Goal: Information Seeking & Learning: Learn about a topic

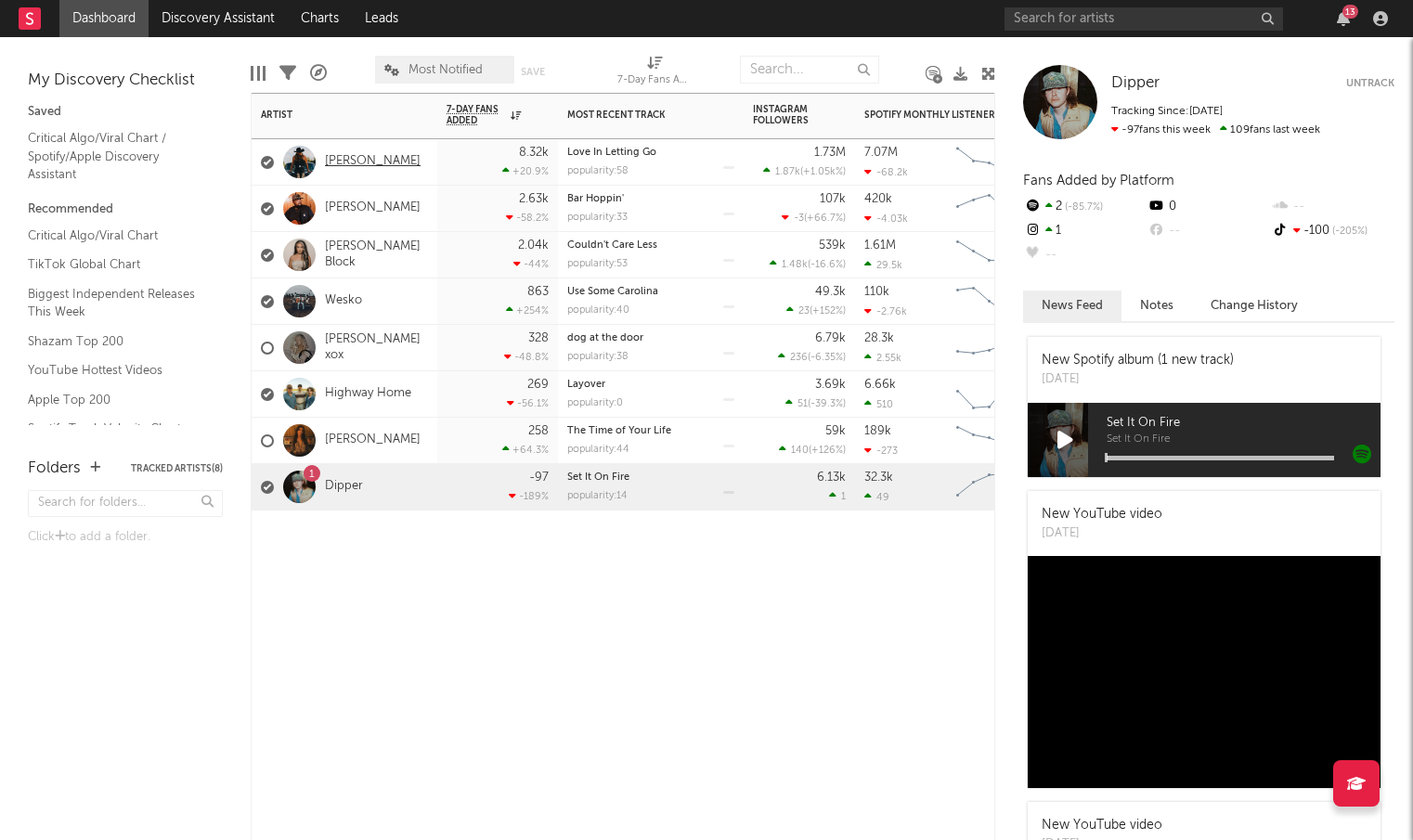
click at [386, 163] on link "[PERSON_NAME]" at bounding box center [372, 162] width 96 height 16
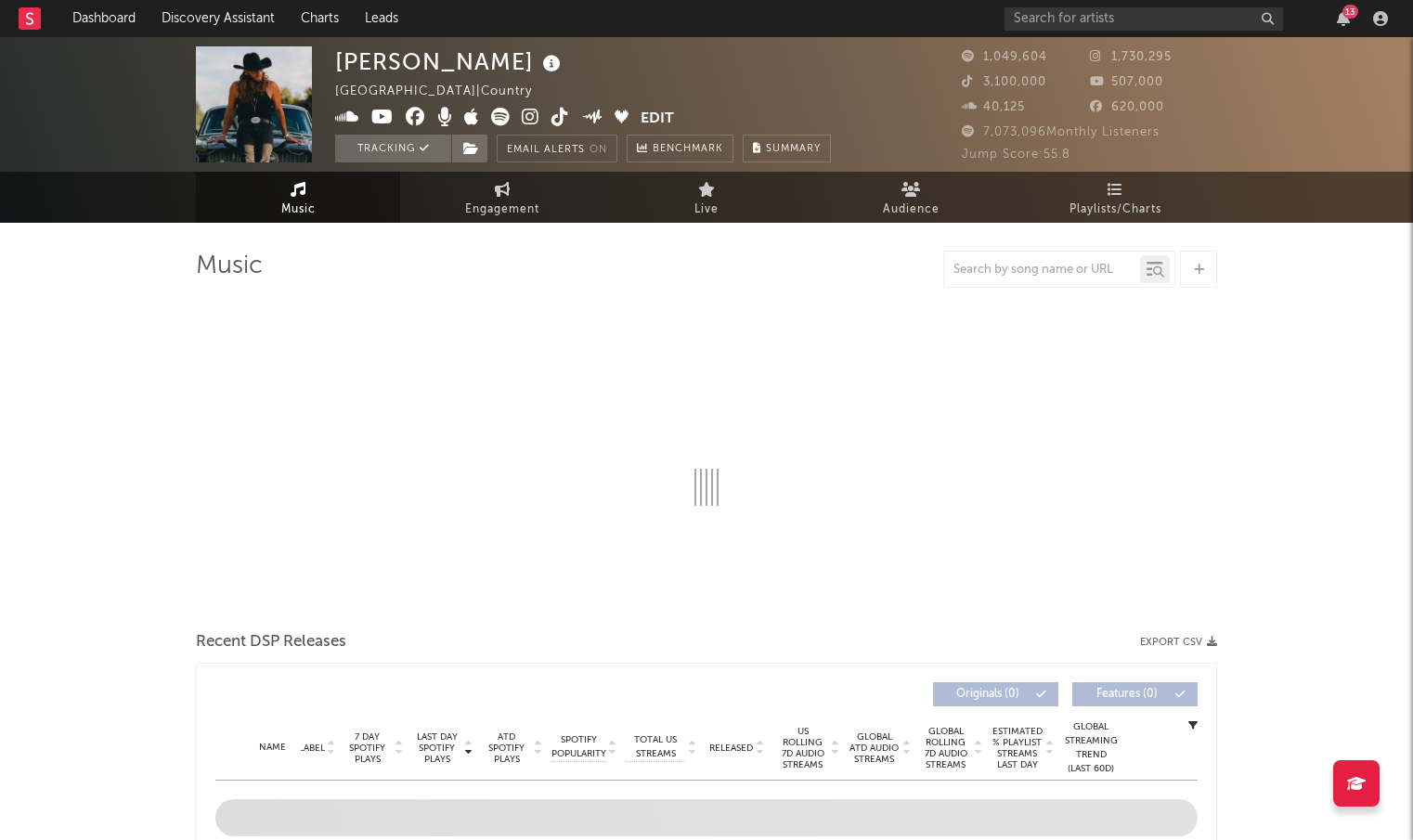
select select "6m"
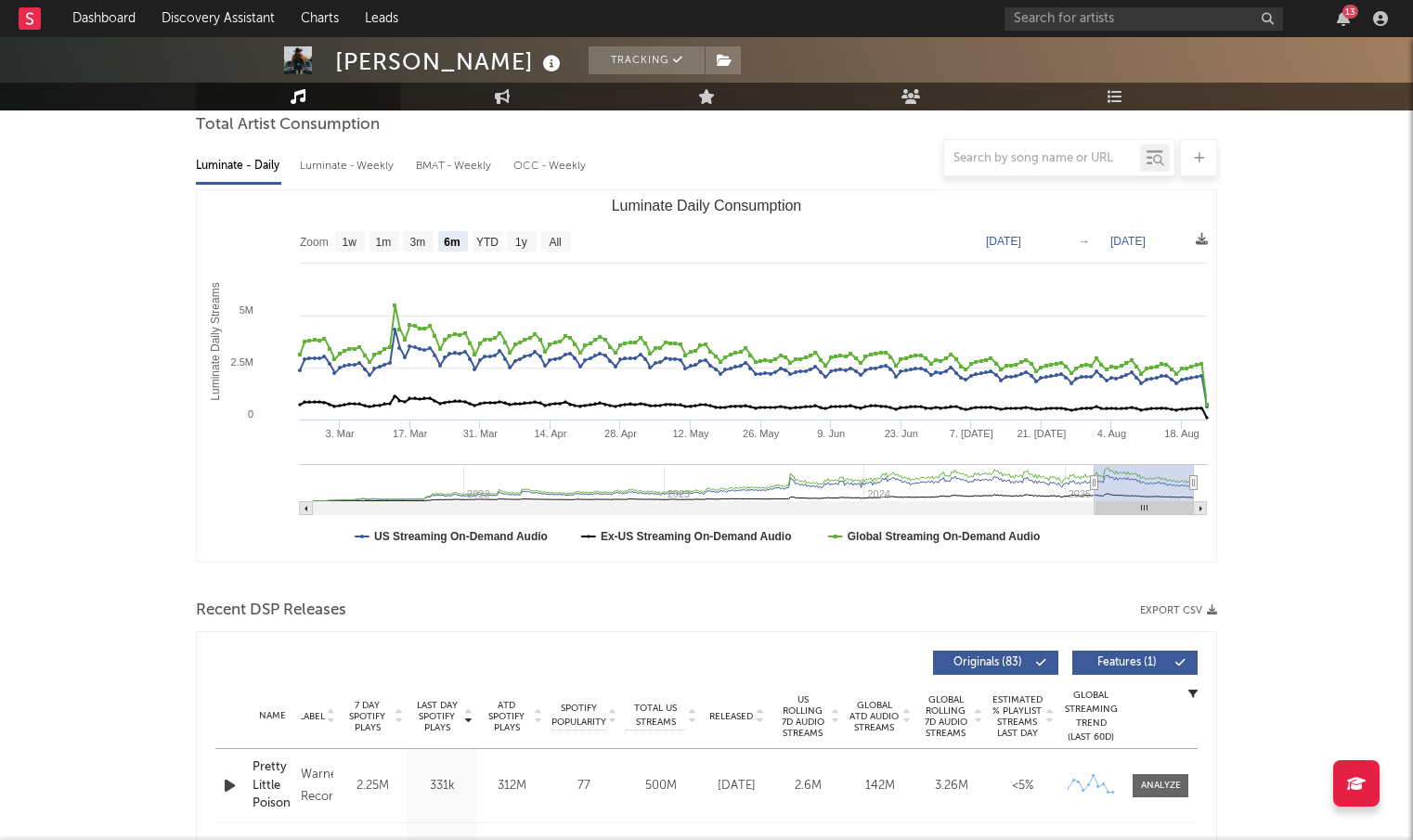
scroll to position [181, 0]
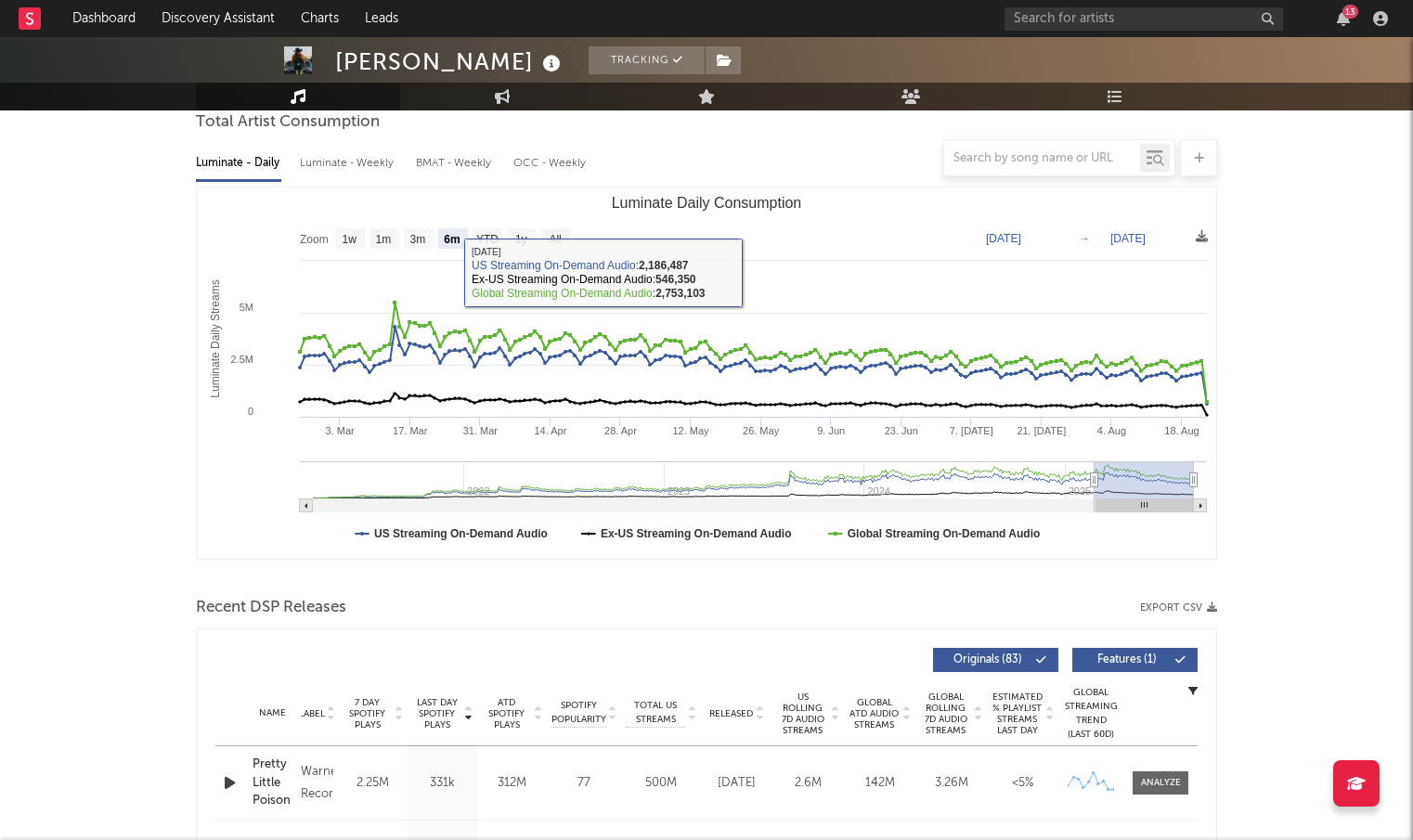
click at [360, 161] on div at bounding box center [706, 158] width 1021 height 37
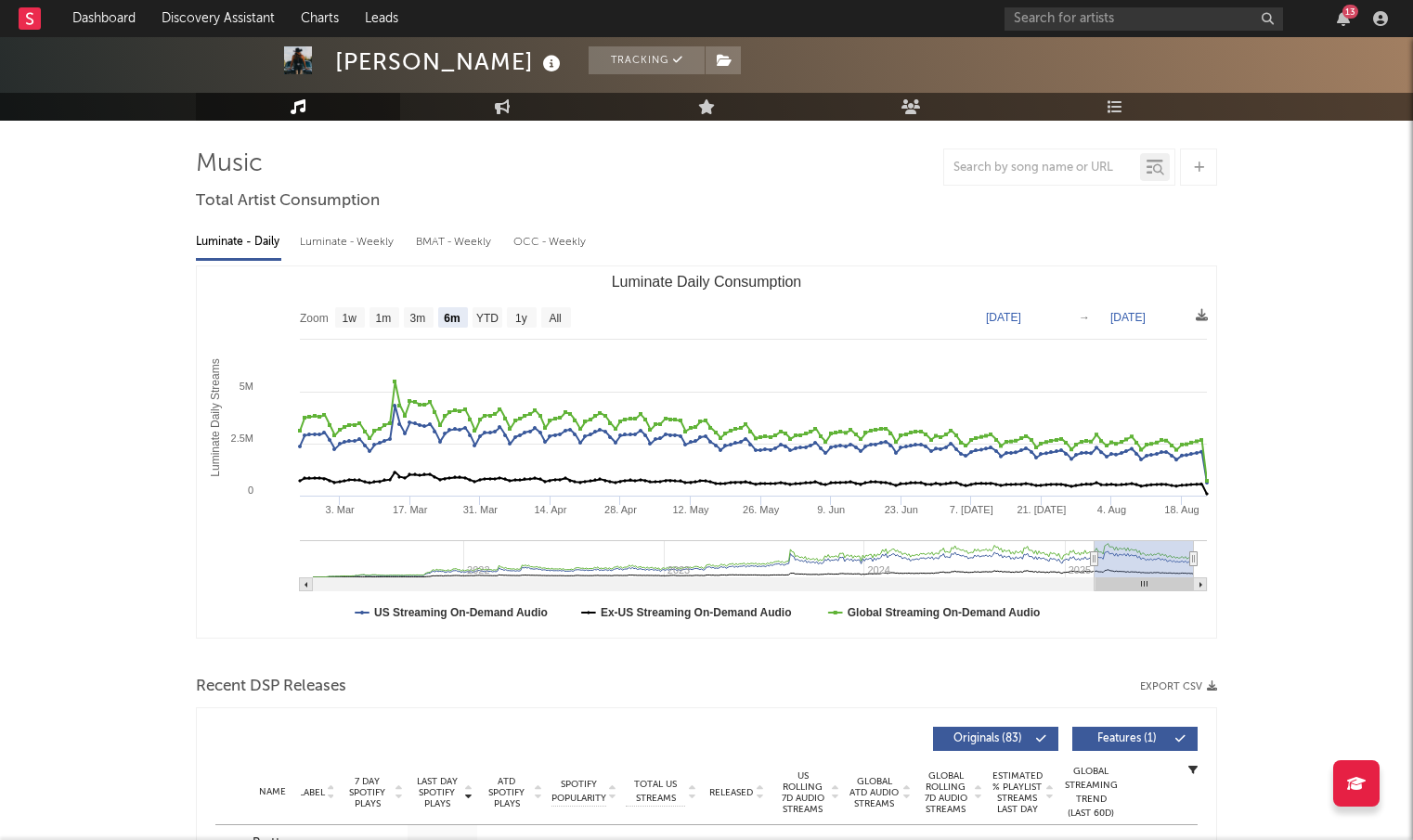
scroll to position [95, 0]
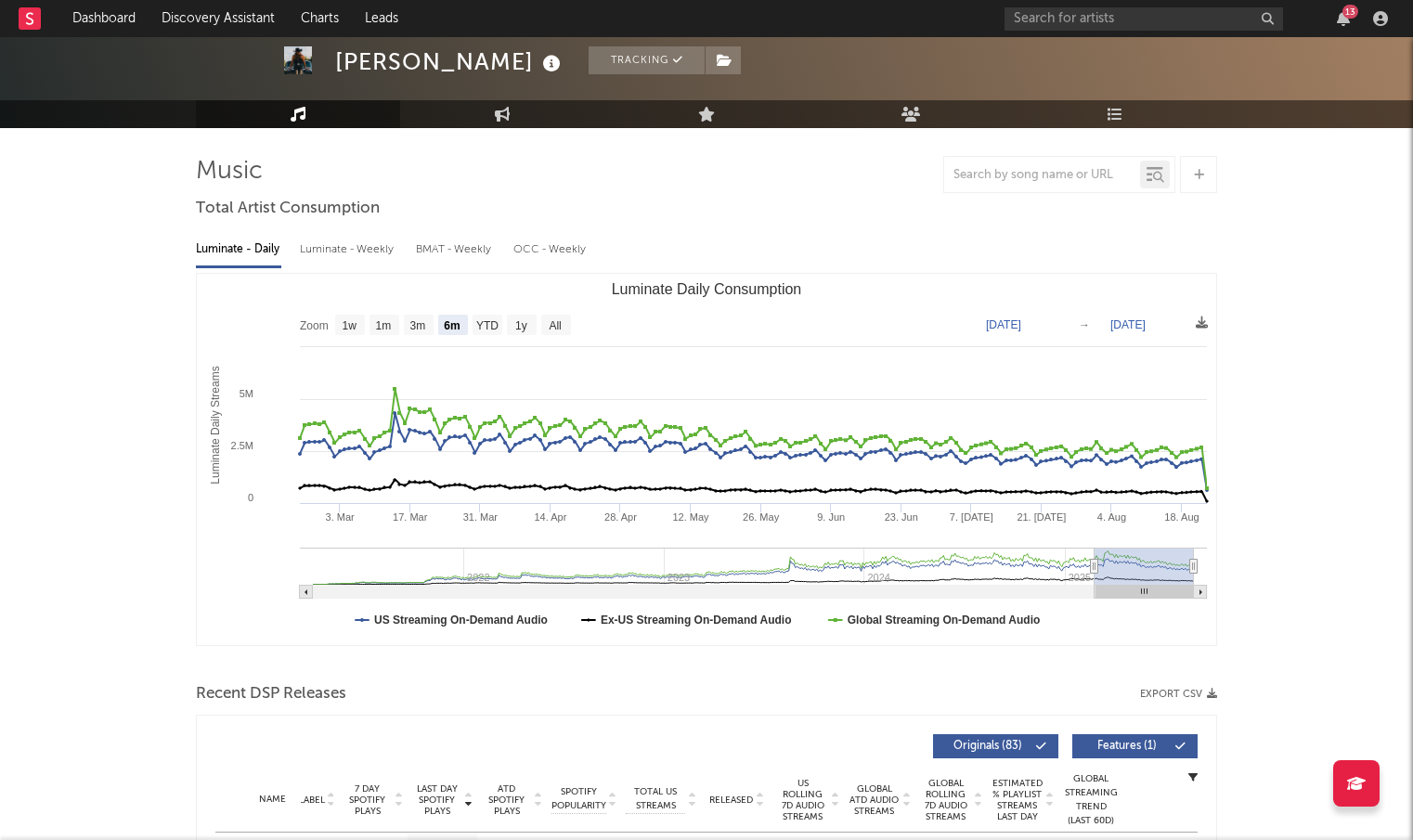
click at [355, 248] on div "Luminate - Weekly" at bounding box center [348, 249] width 98 height 32
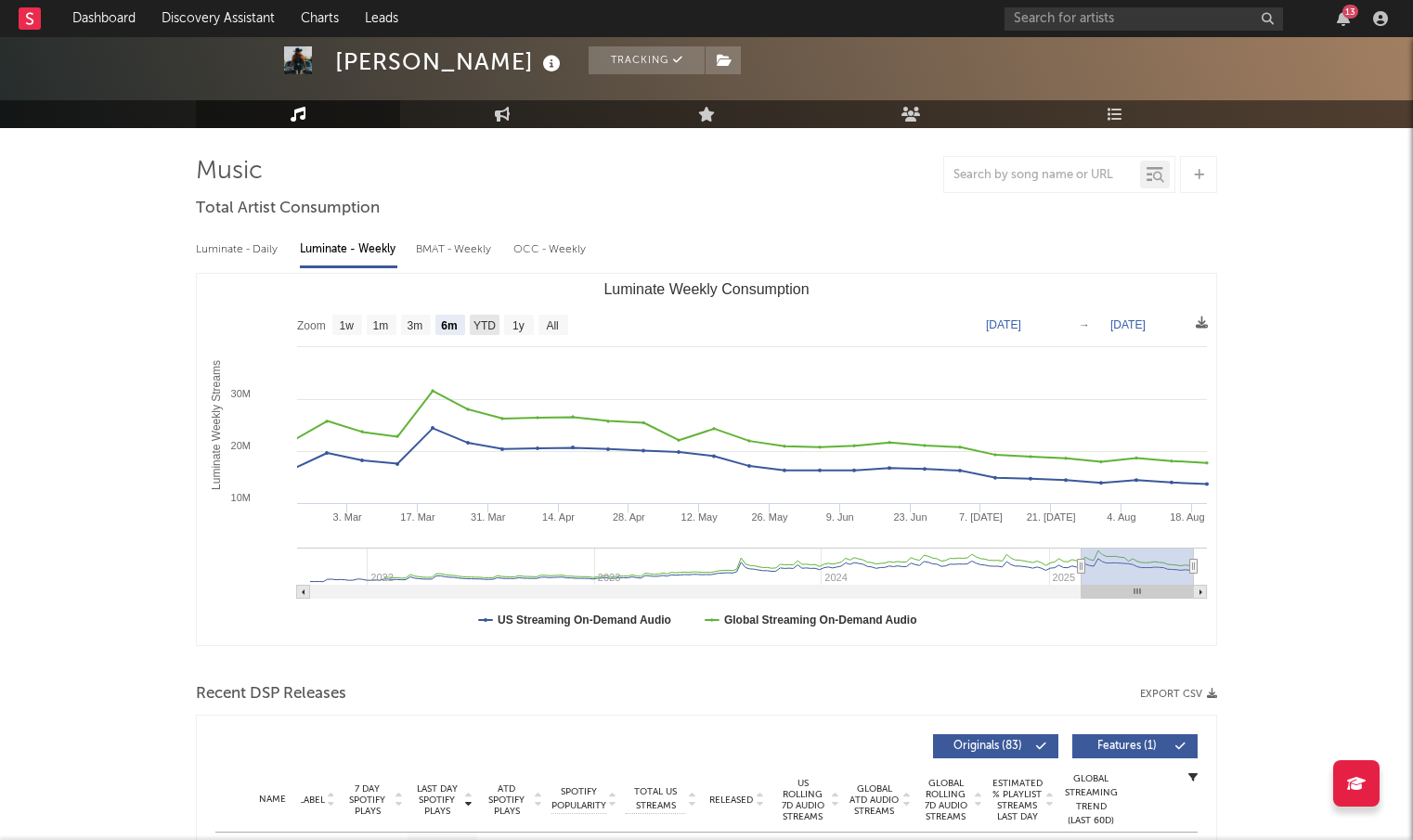
click at [497, 324] on rect "Luminate Weekly Consumption" at bounding box center [485, 325] width 30 height 20
select select "YTD"
type input "[DATE]"
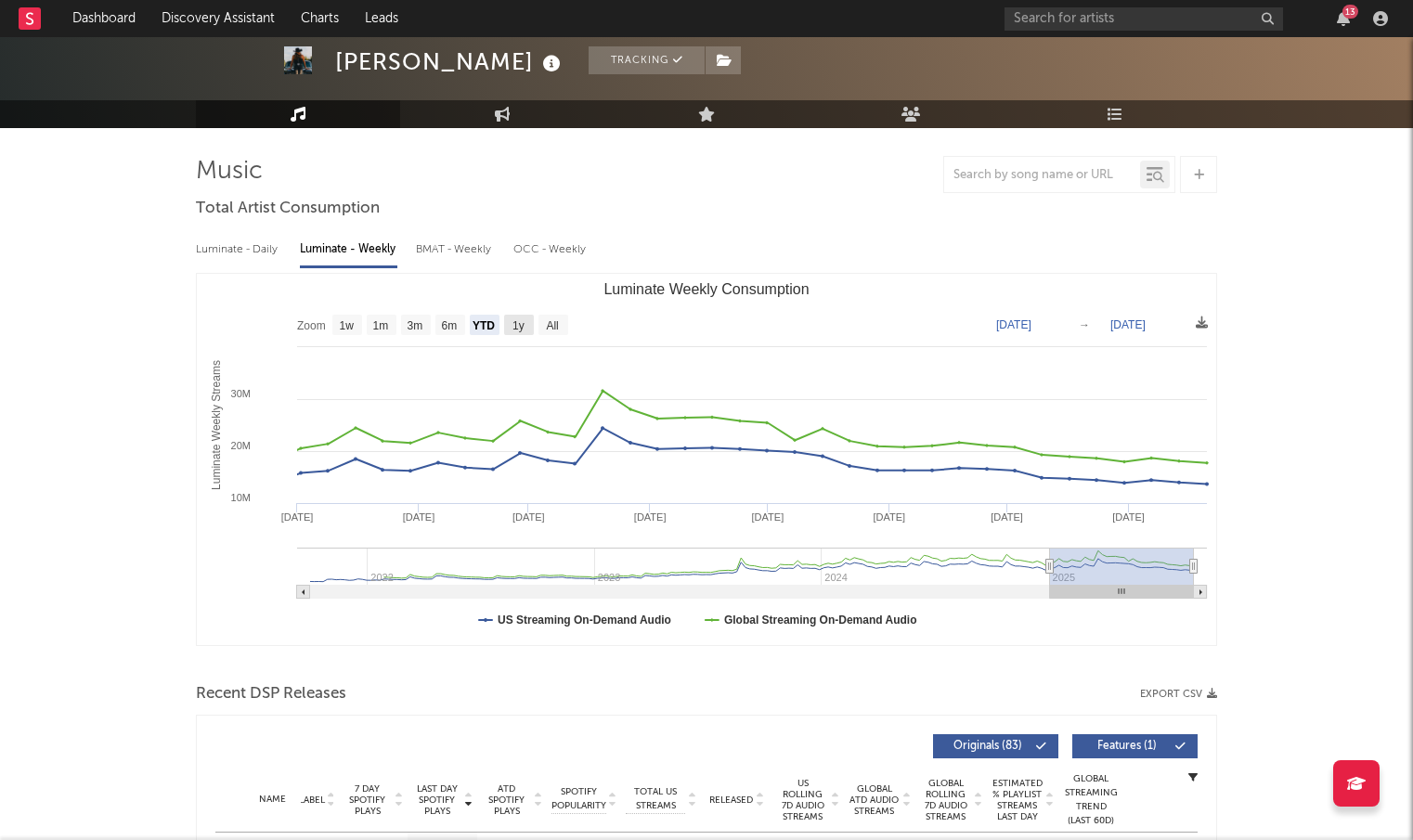
click at [519, 327] on text "1y" at bounding box center [518, 326] width 12 height 13
select select "1y"
type input "[DATE]"
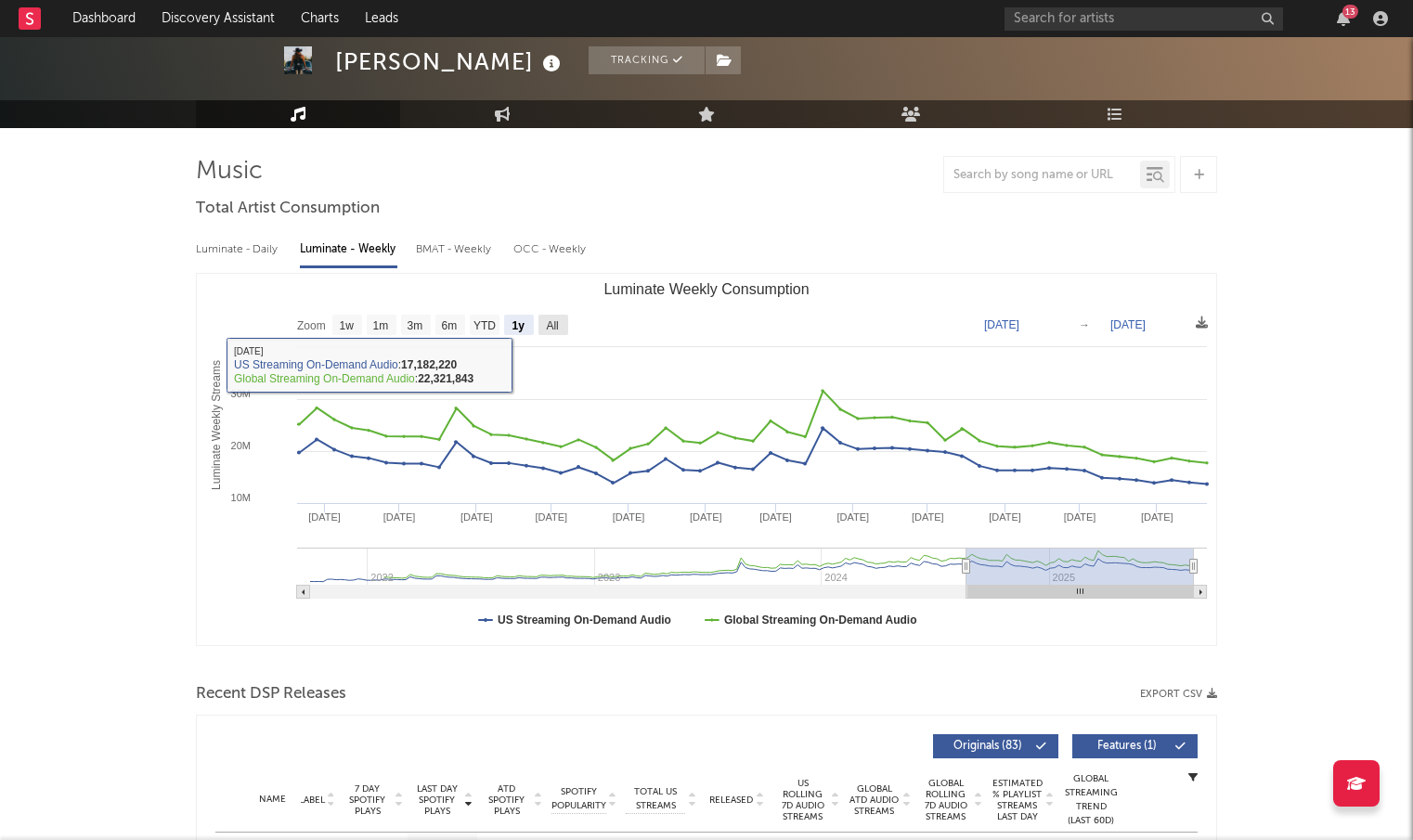
click at [549, 321] on text "All" at bounding box center [551, 326] width 12 height 13
select select "All"
type input "[DATE]"
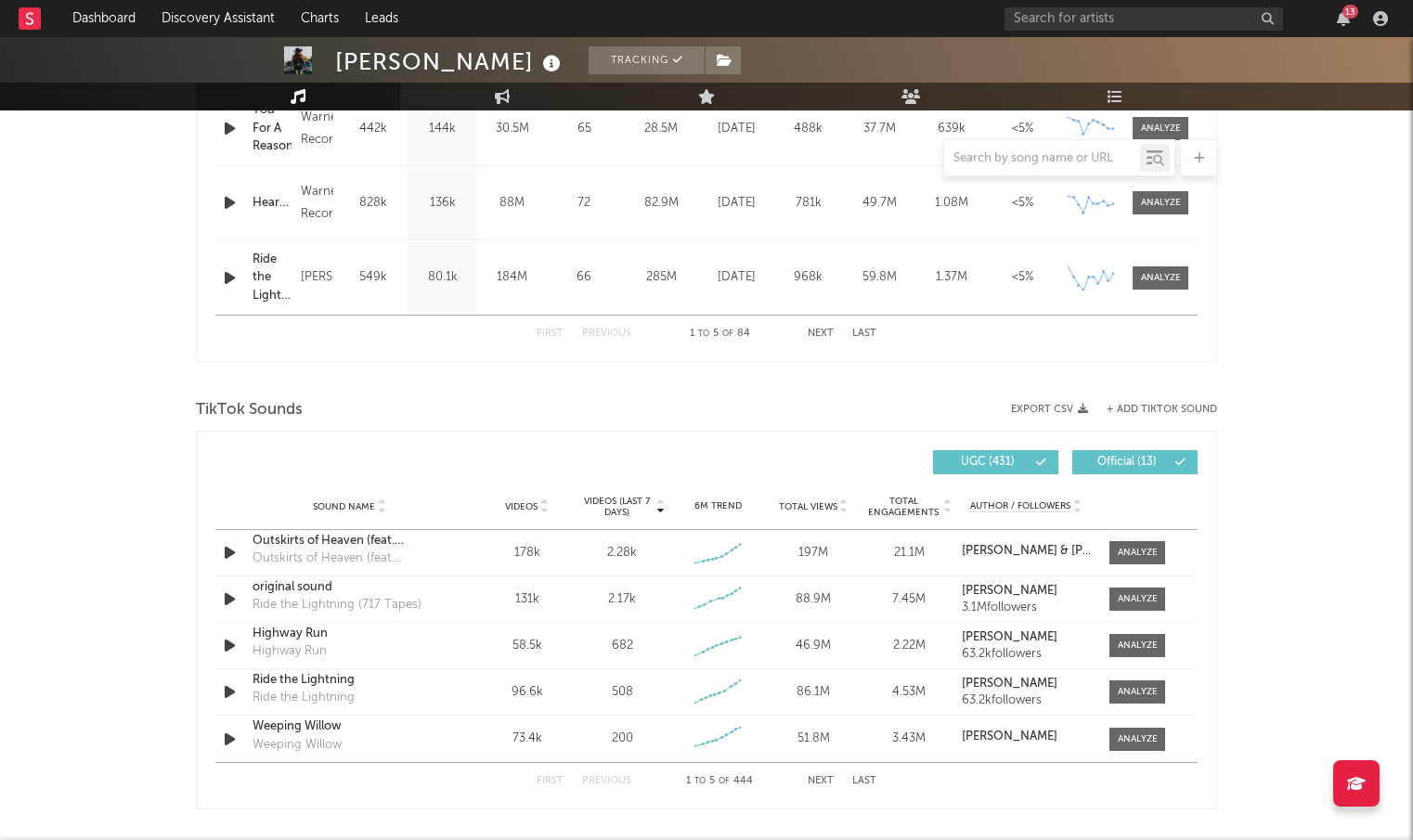
scroll to position [1145, 0]
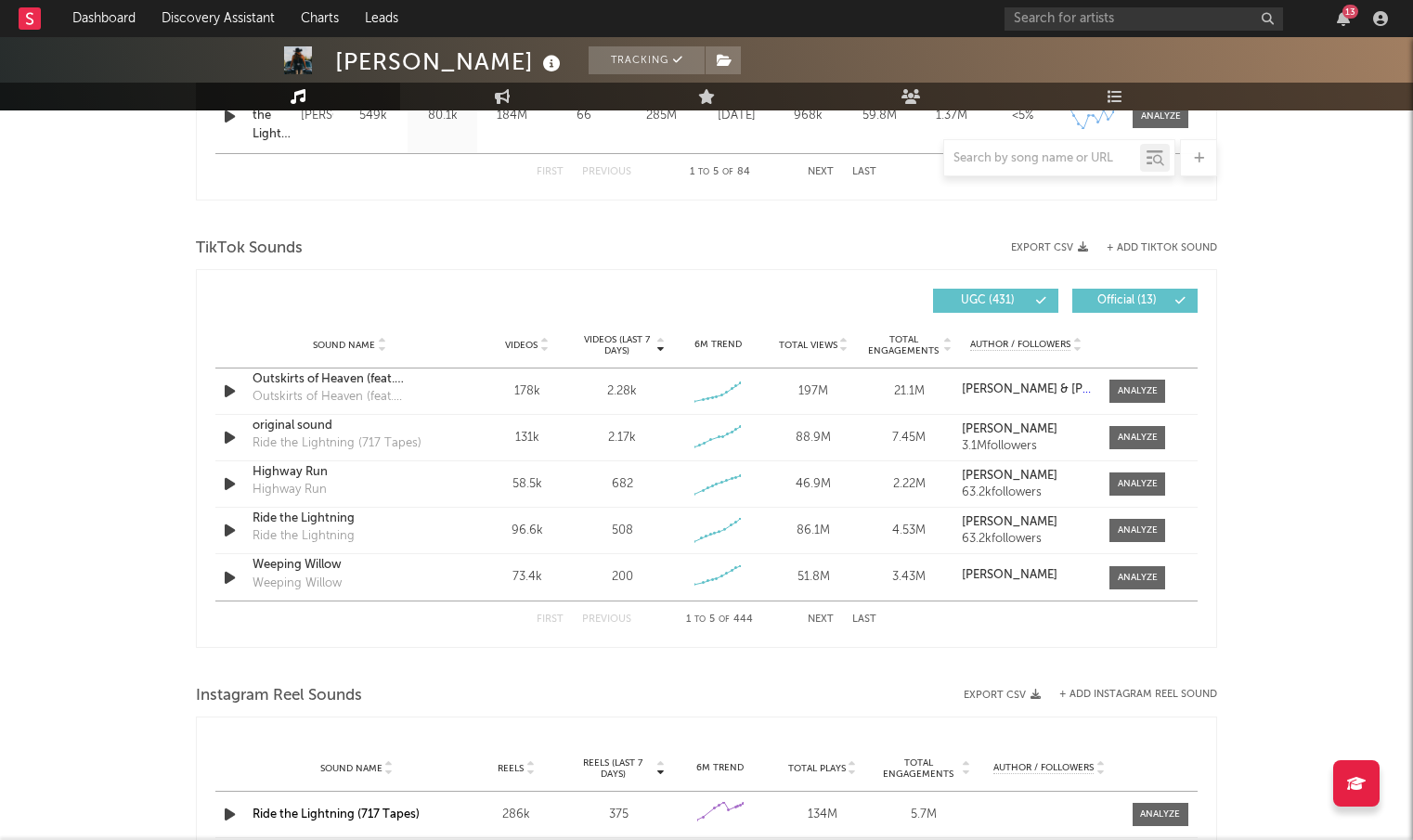
click at [827, 620] on button "Next" at bounding box center [820, 619] width 26 height 11
click at [877, 620] on div "First Previous 6 to 10 of 444 Next Last" at bounding box center [706, 619] width 983 height 37
click at [866, 620] on button "Last" at bounding box center [864, 619] width 24 height 11
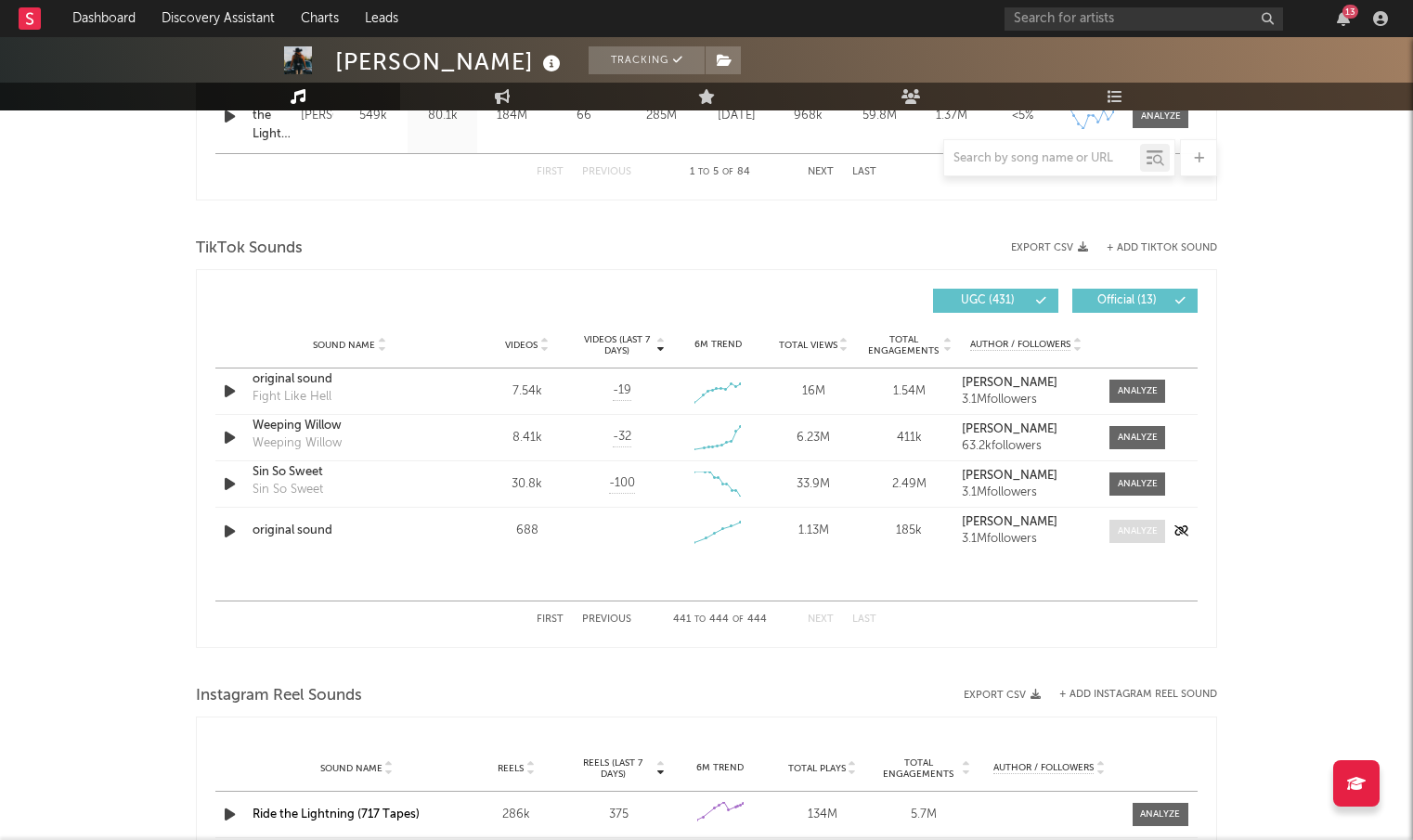
click at [1147, 530] on div at bounding box center [1137, 531] width 40 height 14
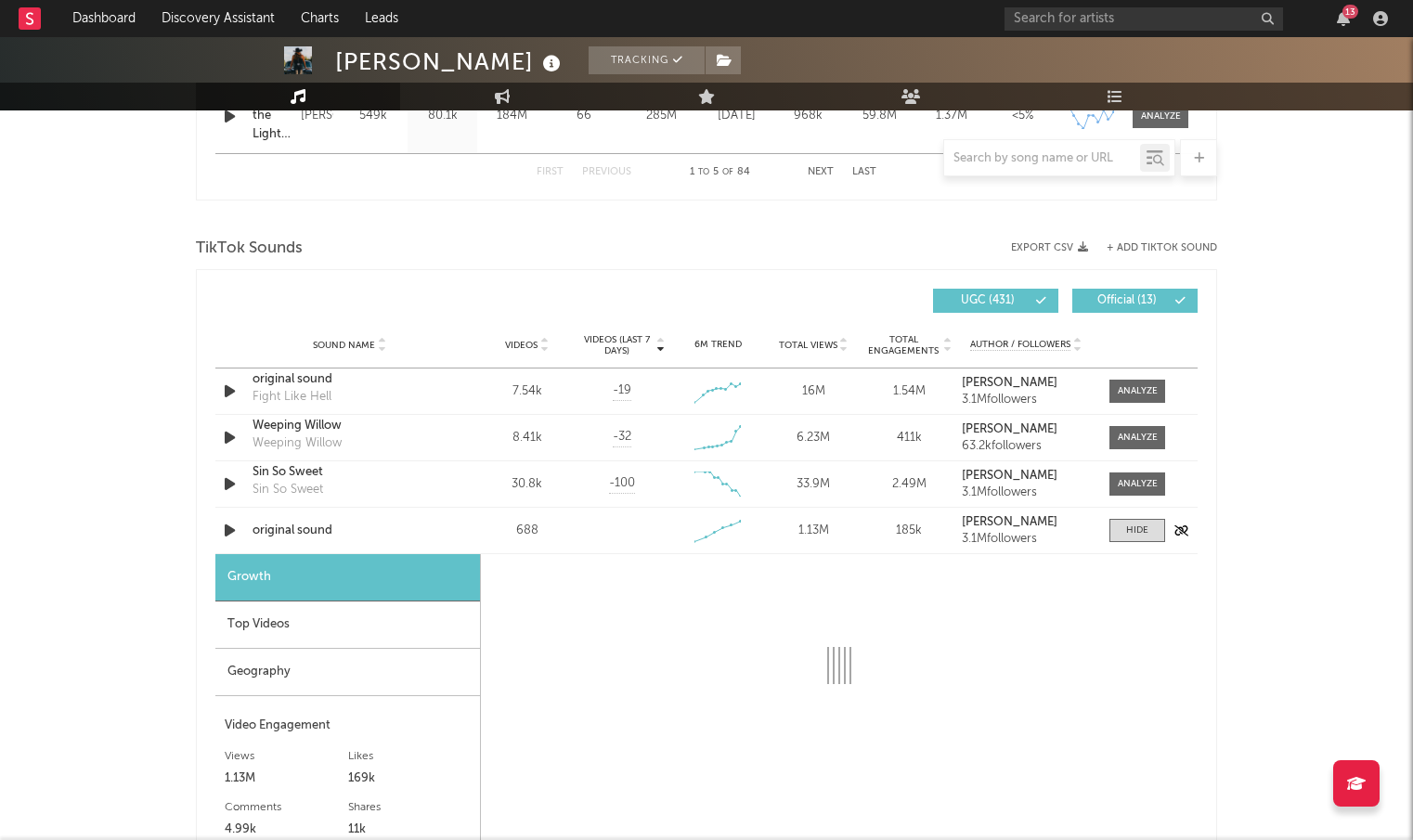
select select "1w"
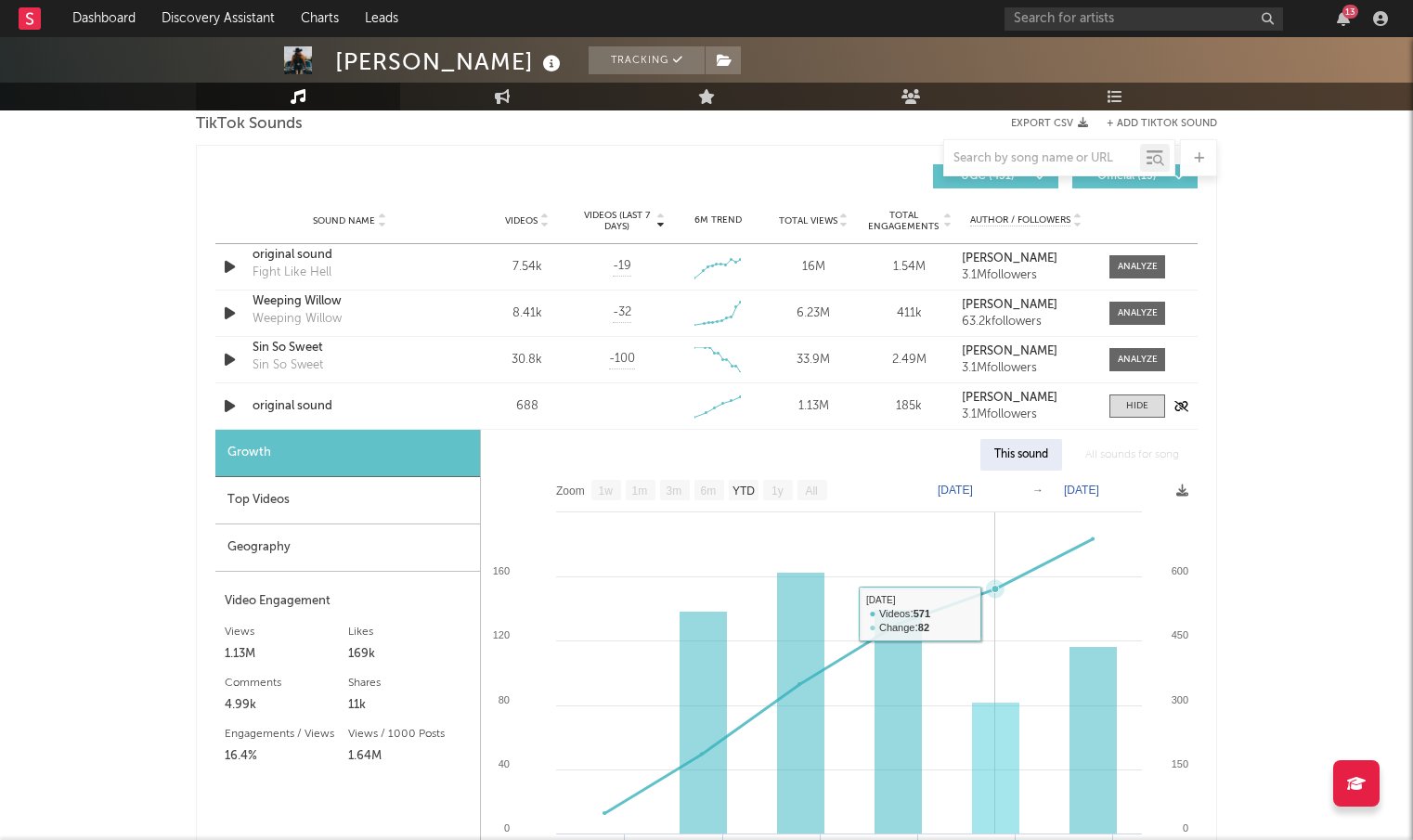
scroll to position [1260, 0]
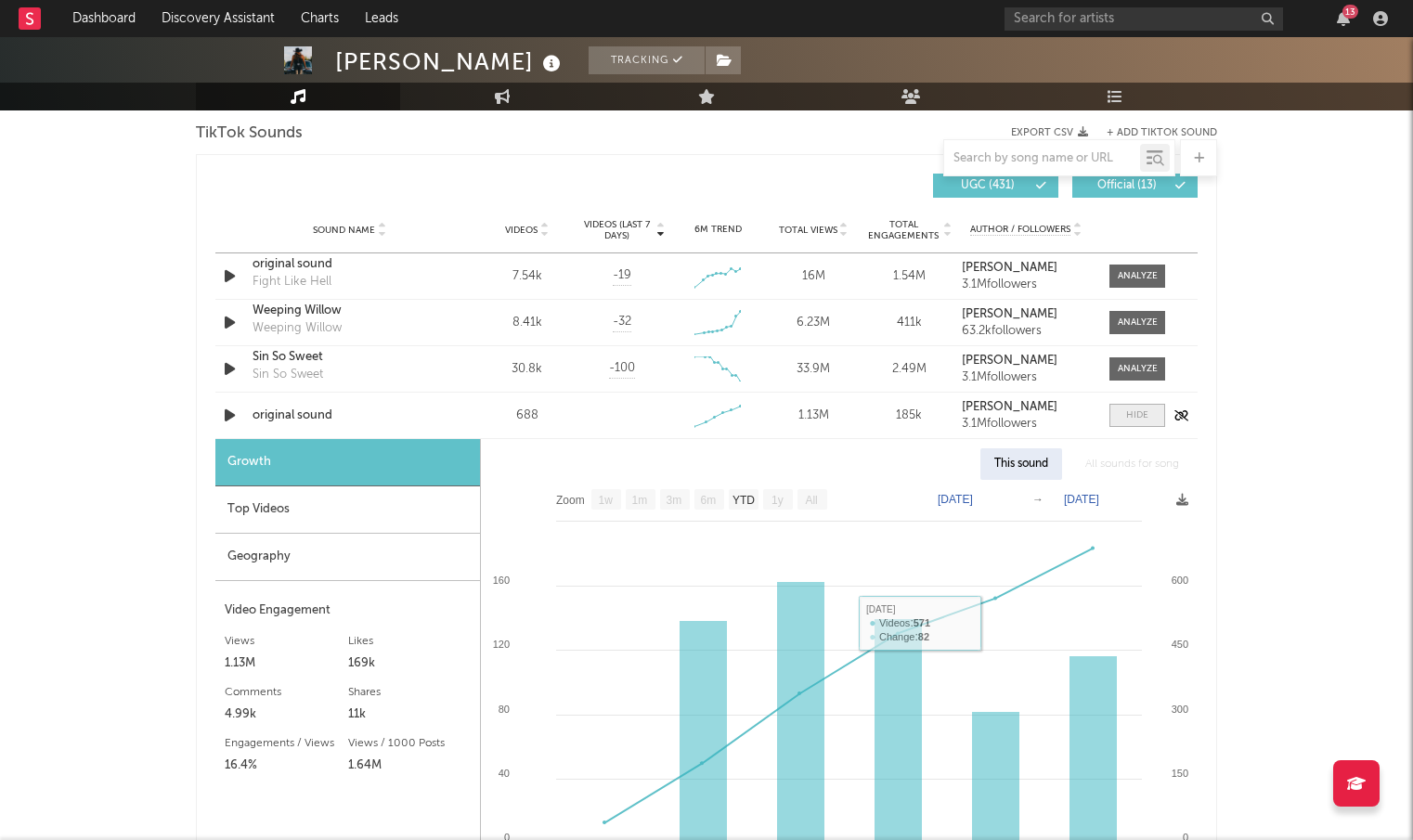
click at [1146, 418] on div at bounding box center [1137, 416] width 22 height 14
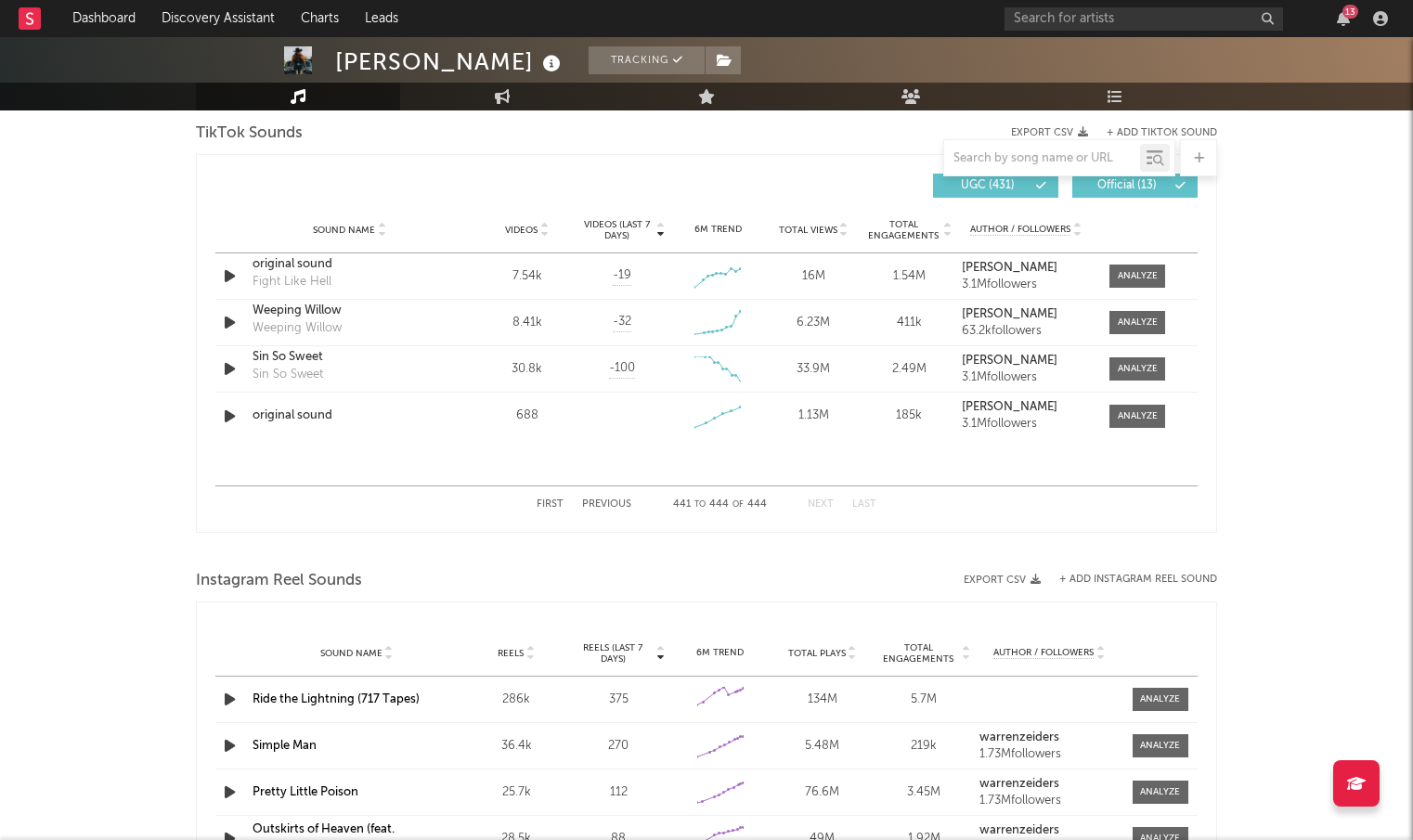
click at [554, 509] on button "First" at bounding box center [550, 504] width 27 height 11
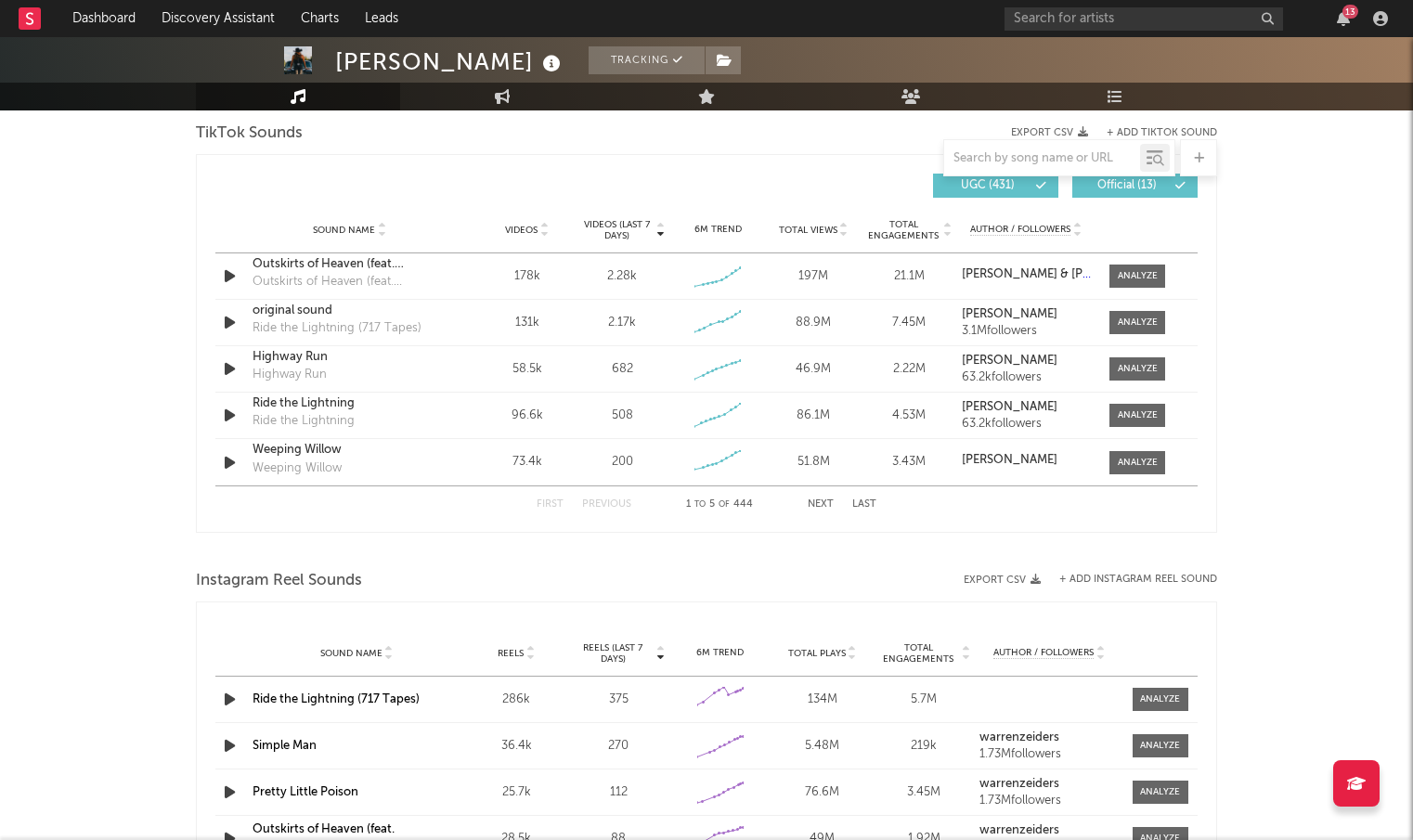
click at [826, 504] on button "Next" at bounding box center [820, 504] width 26 height 11
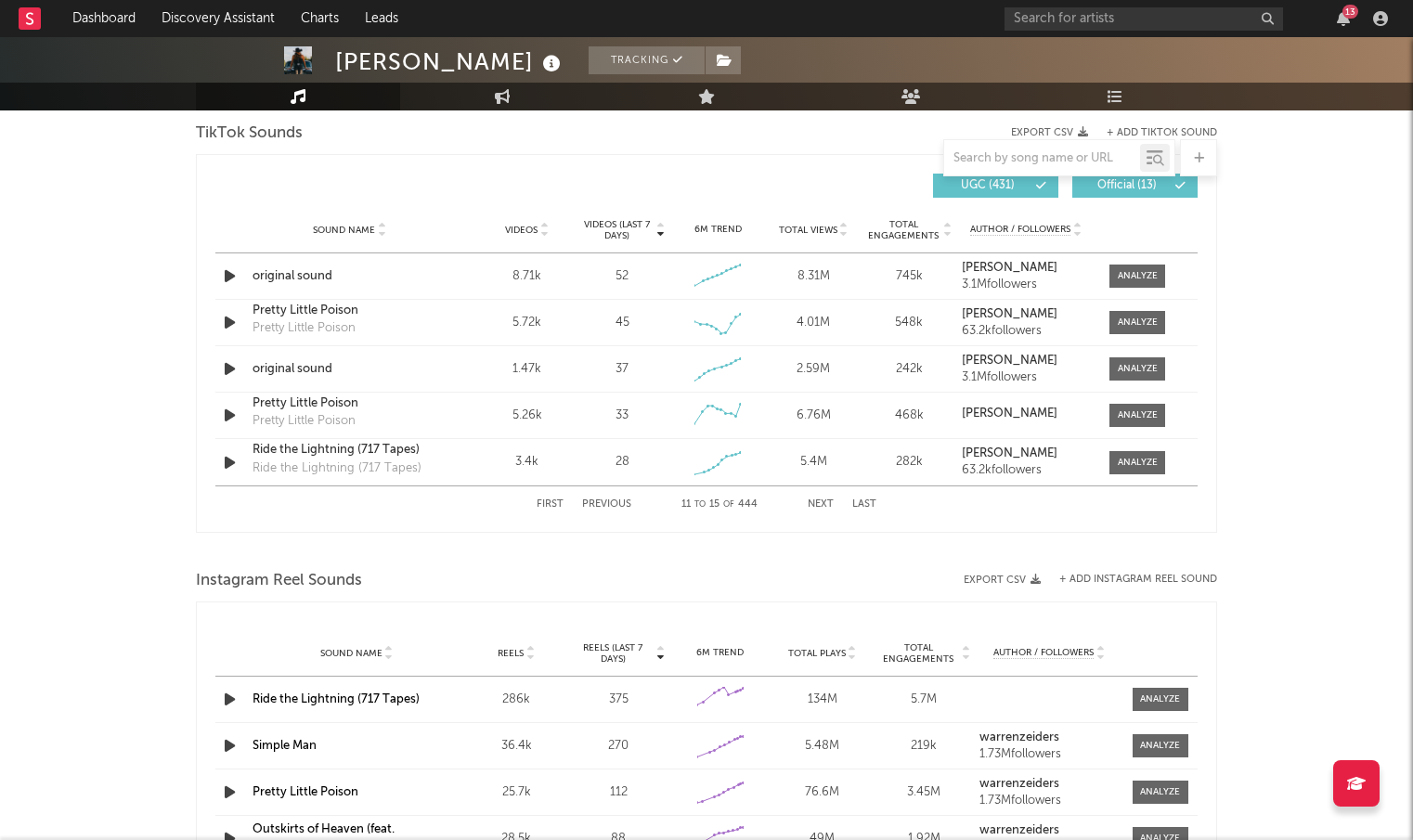
click at [826, 504] on button "Next" at bounding box center [820, 504] width 26 height 11
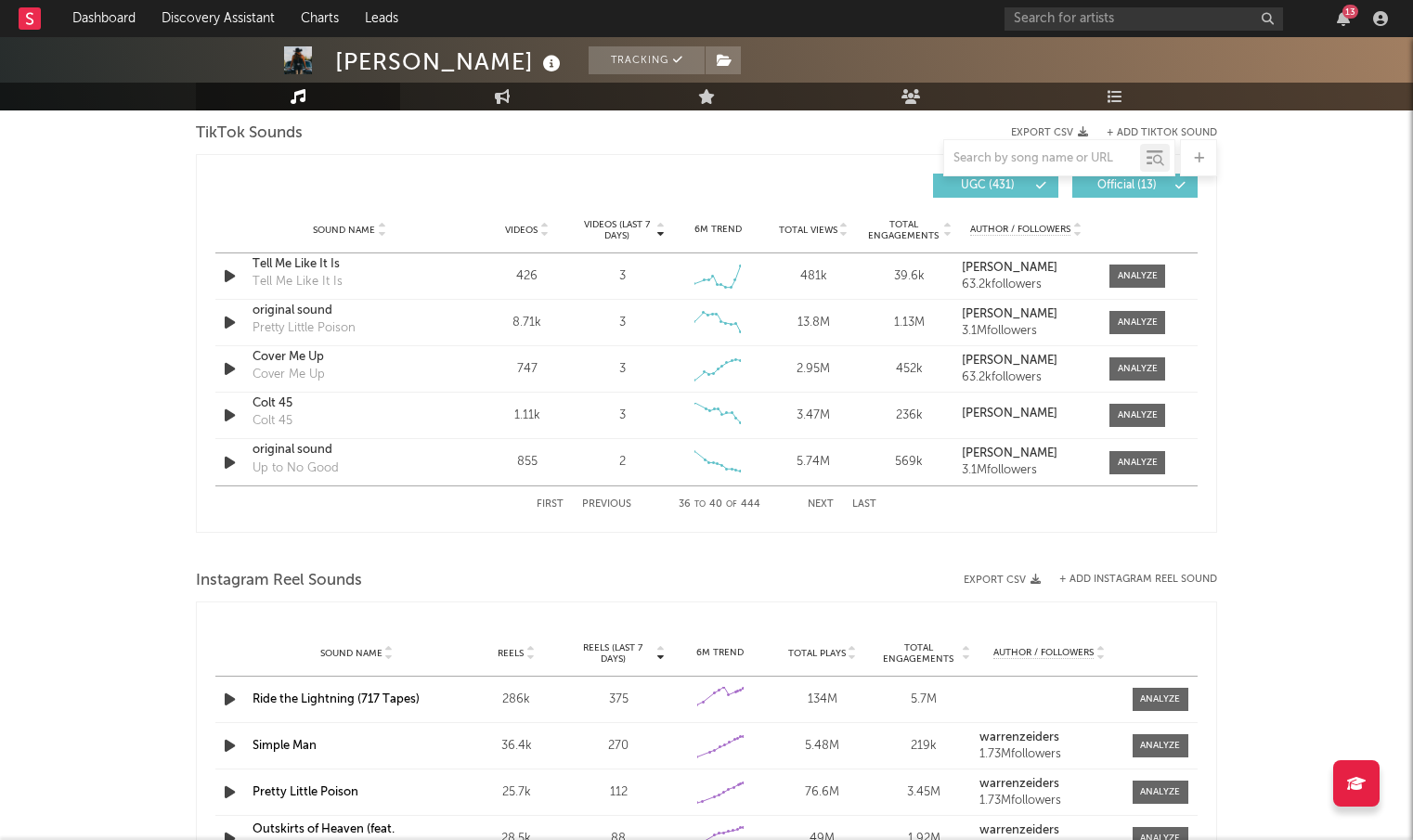
click at [826, 504] on button "Next" at bounding box center [820, 504] width 26 height 11
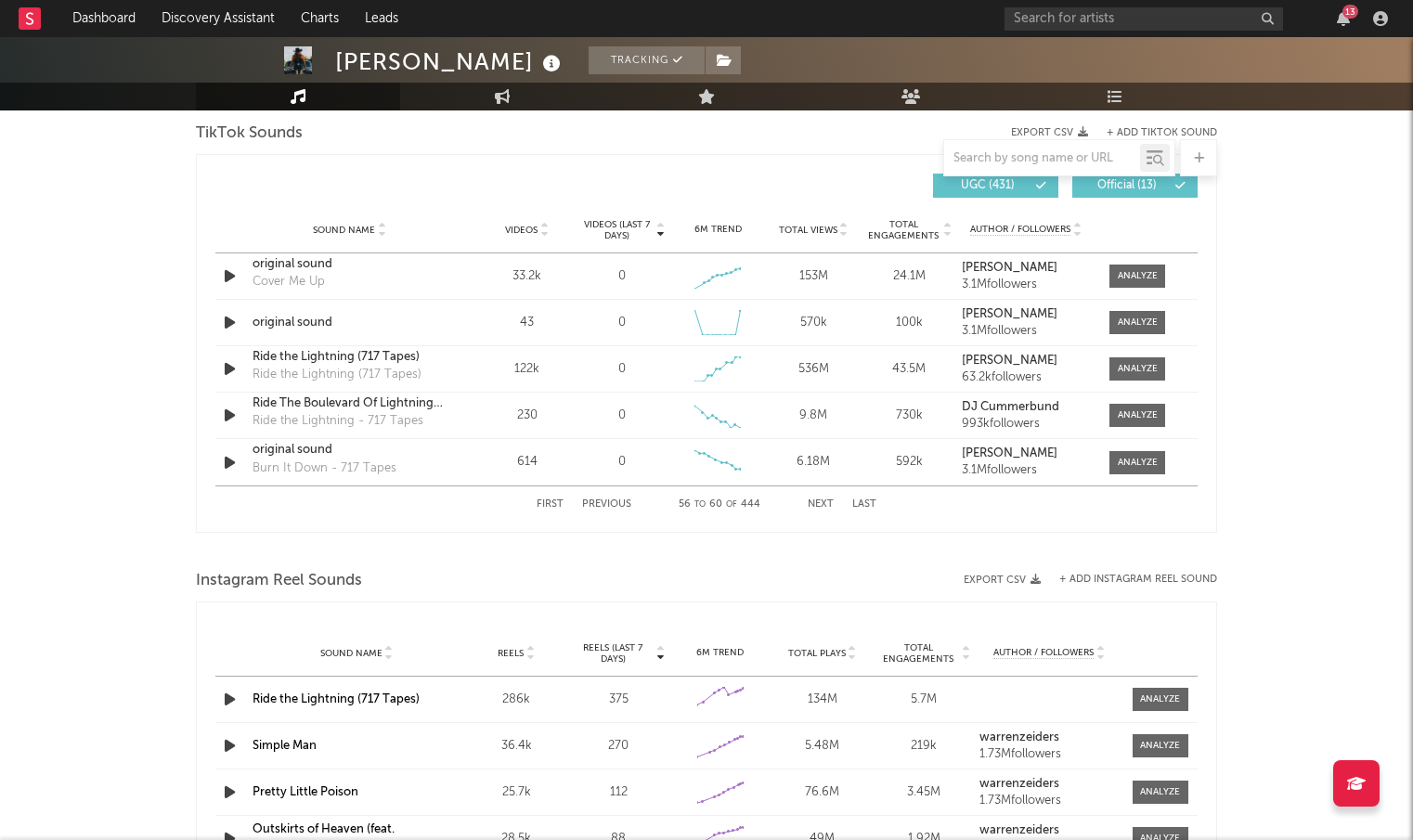
click at [826, 504] on button "Next" at bounding box center [820, 504] width 26 height 11
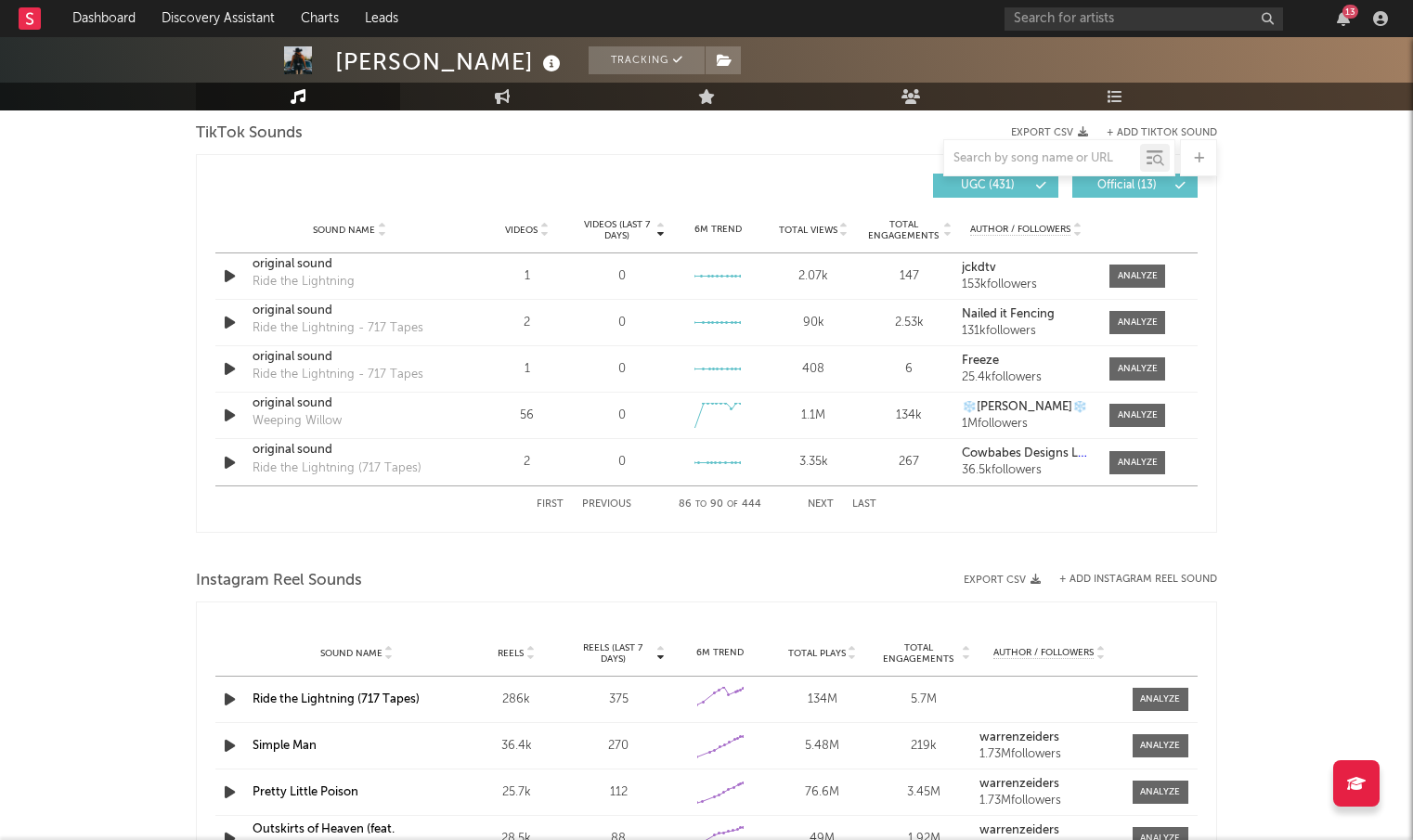
click at [516, 233] on span "Videos" at bounding box center [521, 230] width 33 height 11
click at [821, 501] on button "Next" at bounding box center [820, 504] width 26 height 11
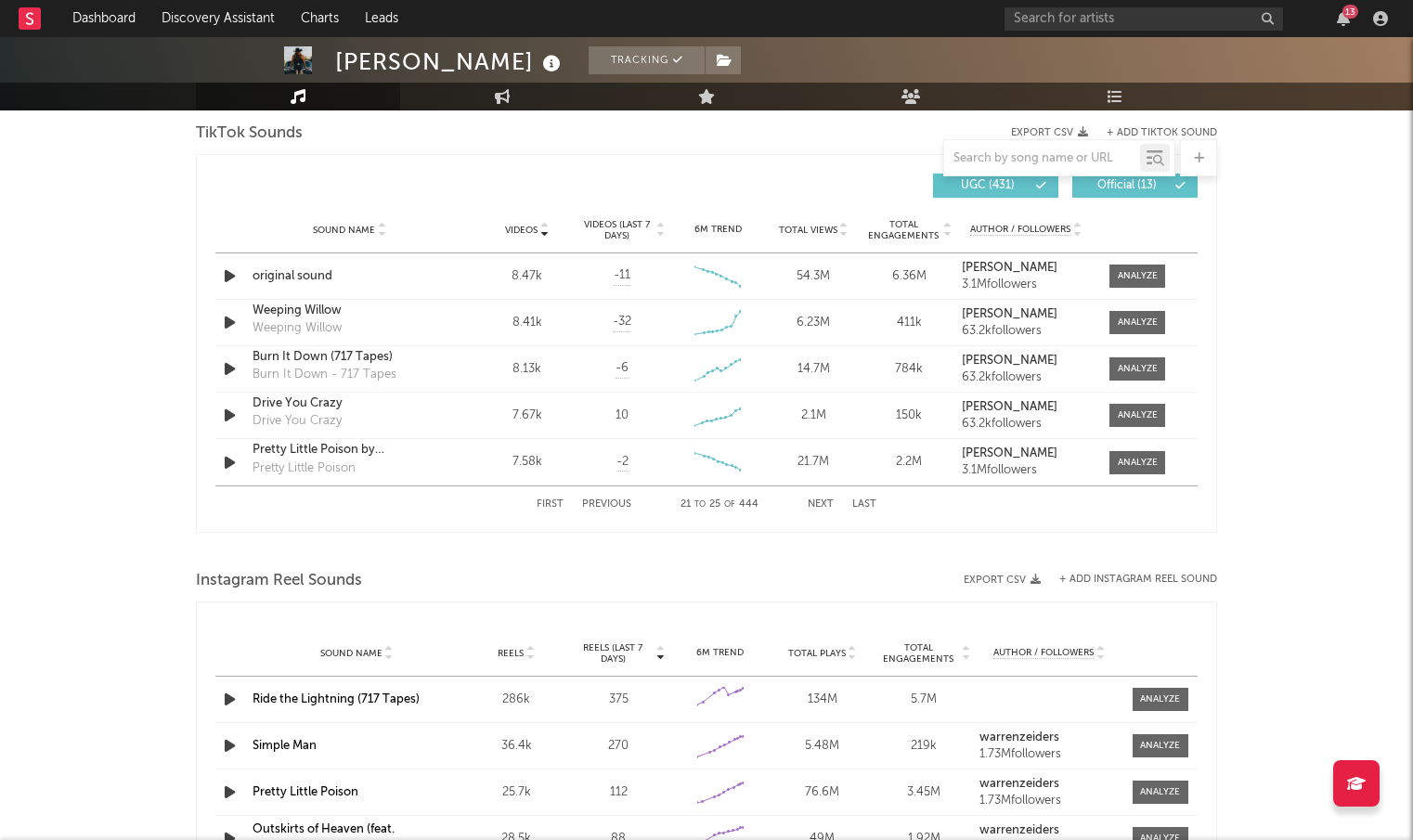
click at [821, 501] on button "Next" at bounding box center [820, 504] width 26 height 11
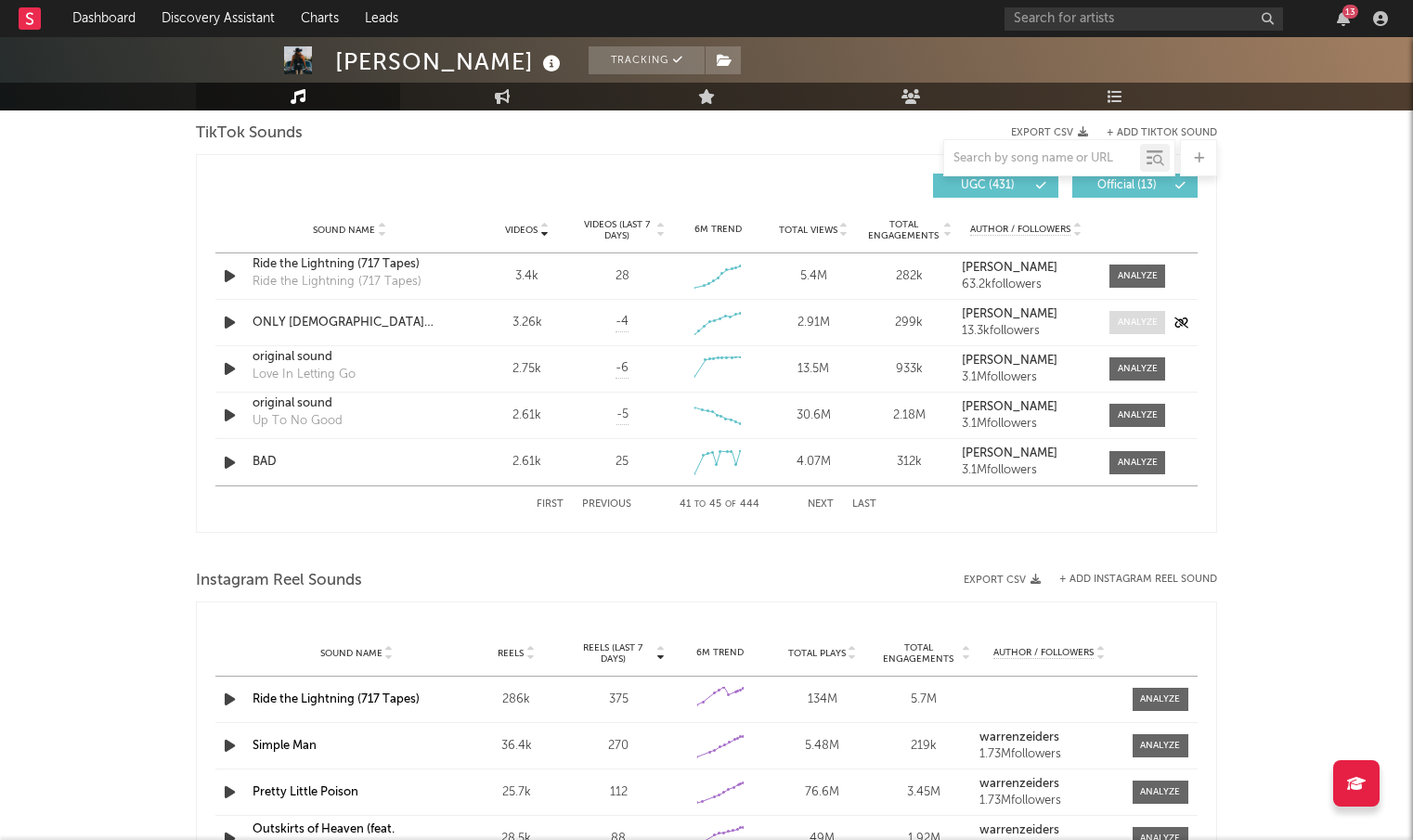
click at [1162, 321] on span at bounding box center [1137, 323] width 55 height 23
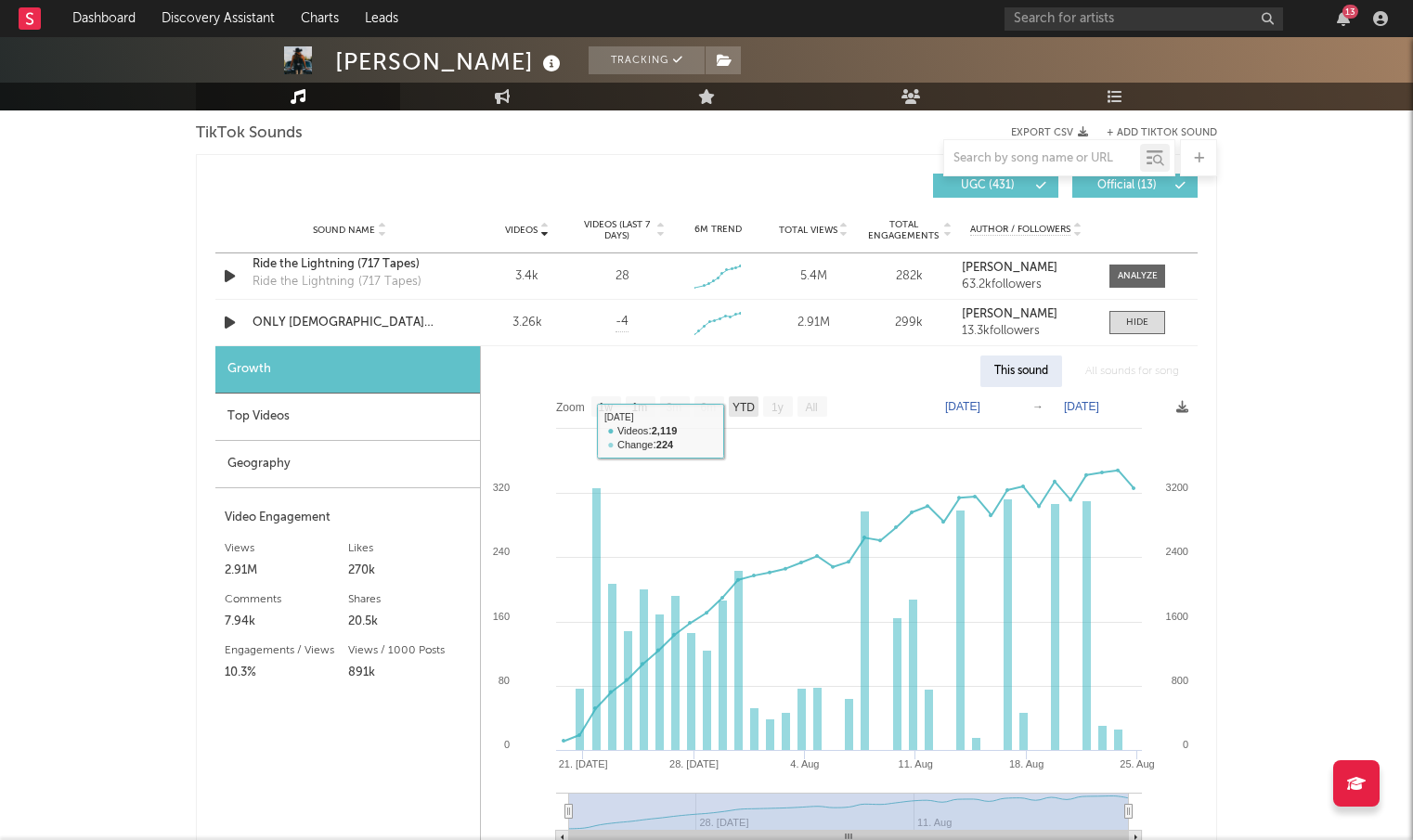
click at [752, 409] on text "YTD" at bounding box center [743, 407] width 22 height 13
select select "YTD"
